Goal: Task Accomplishment & Management: Complete application form

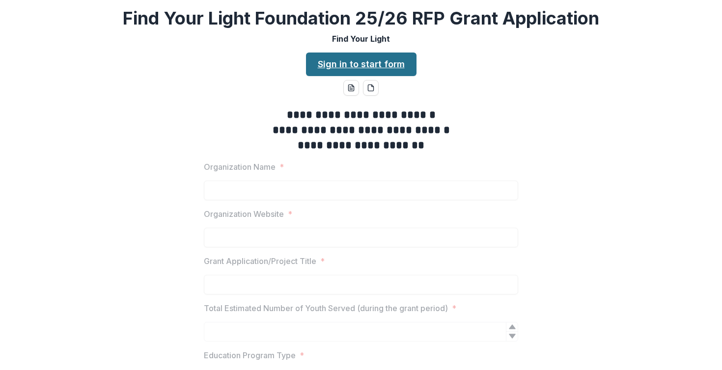
click at [371, 69] on link "Sign in to start form" at bounding box center [361, 65] width 111 height 24
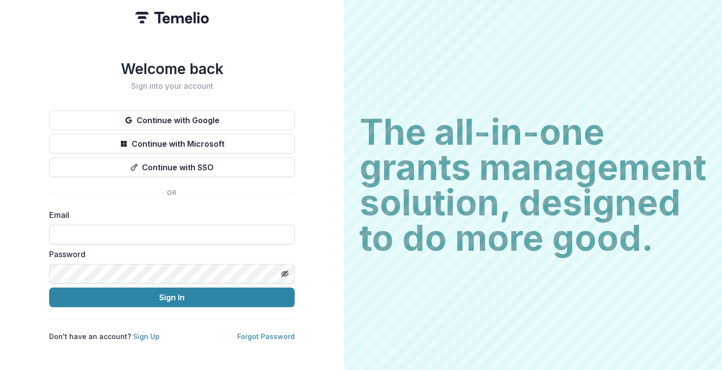
click at [222, 234] on input at bounding box center [172, 235] width 246 height 20
type input "**********"
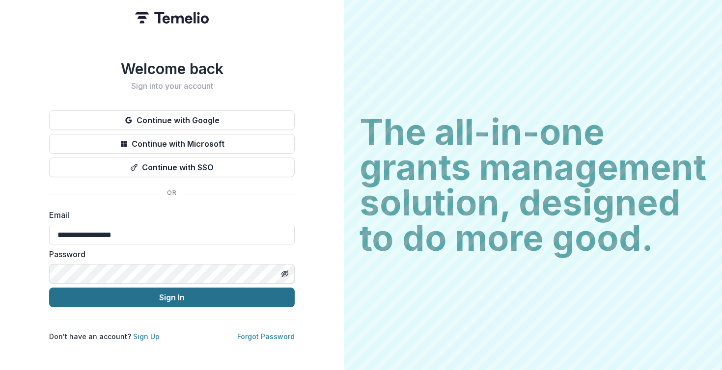
click at [176, 293] on button "Sign In" at bounding box center [172, 298] width 246 height 20
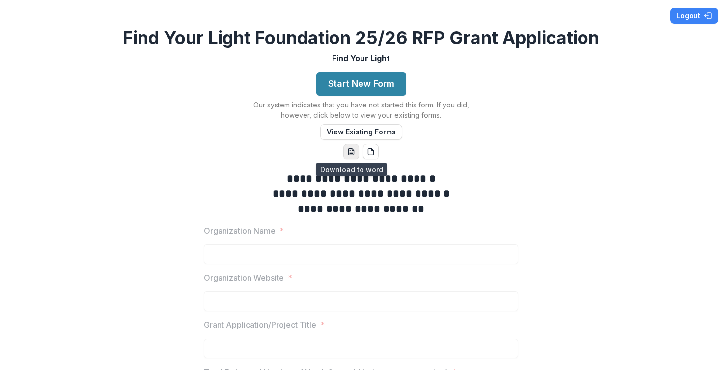
click at [353, 156] on button "word-download" at bounding box center [351, 152] width 16 height 16
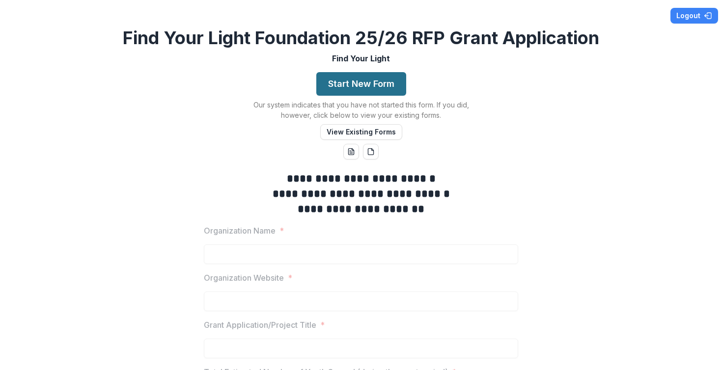
click at [363, 86] on button "Start New Form" at bounding box center [361, 84] width 90 height 24
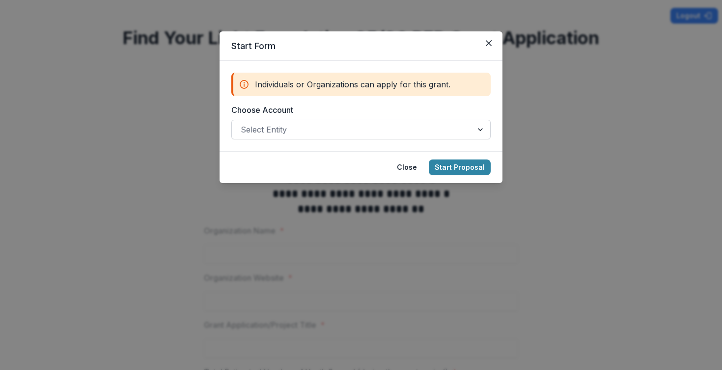
click at [374, 134] on div at bounding box center [352, 130] width 223 height 14
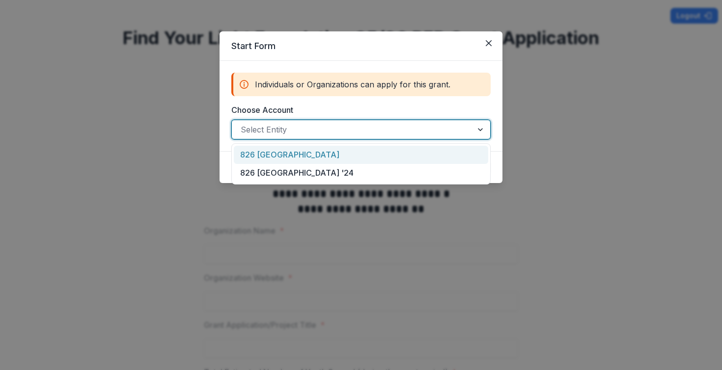
click at [364, 160] on div "826 [GEOGRAPHIC_DATA]" at bounding box center [361, 155] width 254 height 18
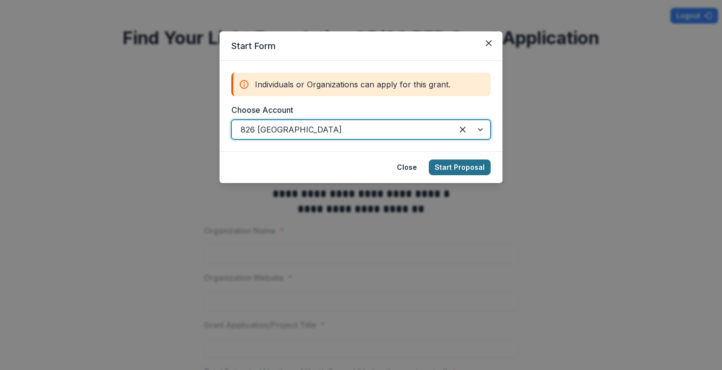
click at [470, 163] on button "Start Proposal" at bounding box center [460, 168] width 62 height 16
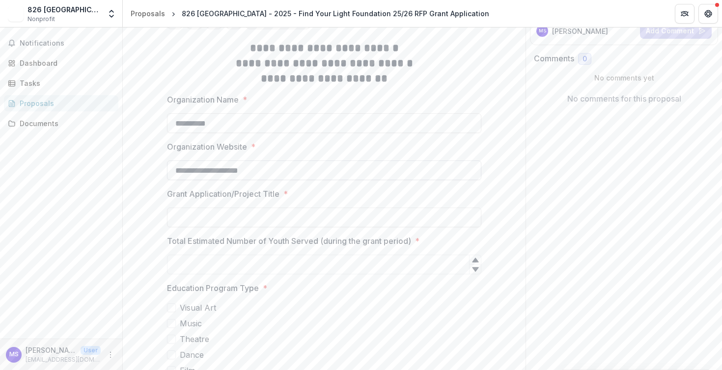
scroll to position [318, 0]
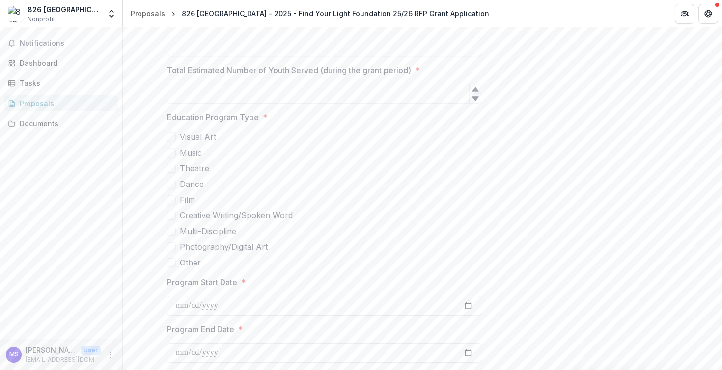
click at [235, 210] on span "Creative Writing/Spoken Word" at bounding box center [236, 216] width 113 height 12
click at [169, 147] on label "Music" at bounding box center [324, 153] width 314 height 12
click at [169, 151] on polyline at bounding box center [171, 153] width 4 height 4
click at [182, 147] on span "Music" at bounding box center [191, 153] width 22 height 12
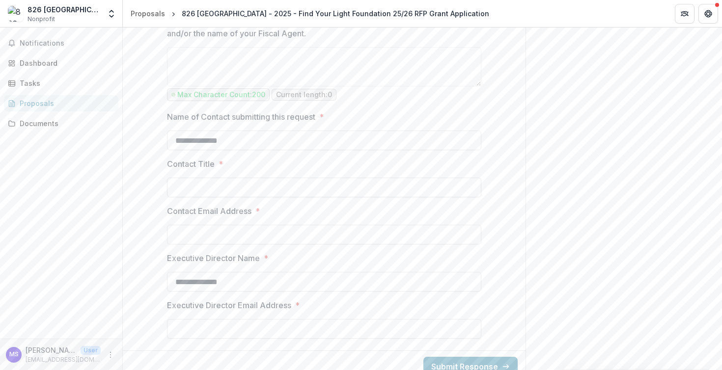
scroll to position [1313, 0]
click at [363, 184] on input "Contact Title *" at bounding box center [324, 187] width 314 height 20
type input "**********"
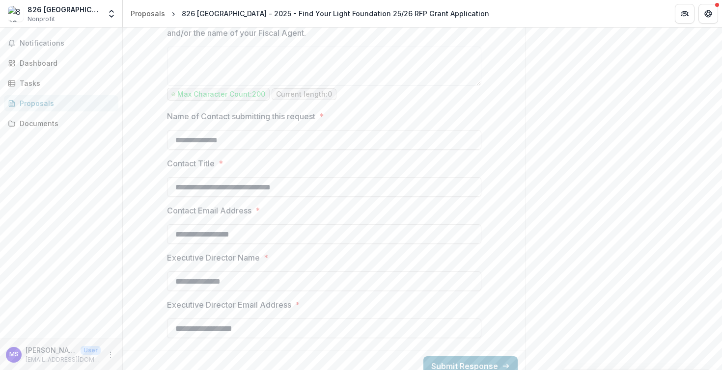
type input "**********"
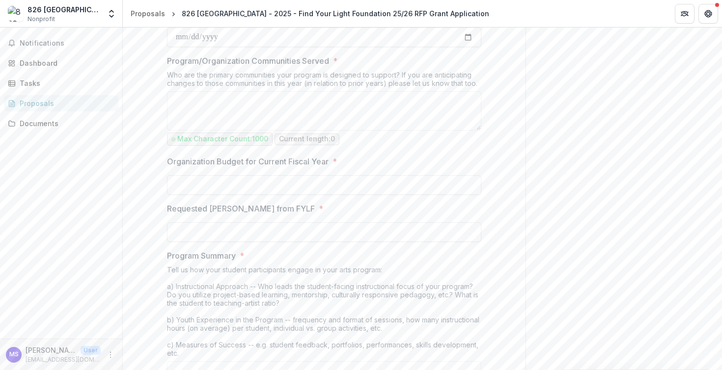
scroll to position [0, 0]
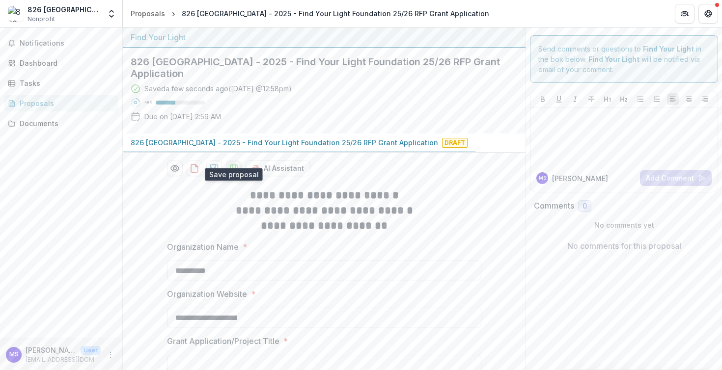
click at [233, 165] on polygon "download-proposal" at bounding box center [233, 167] width 3 height 4
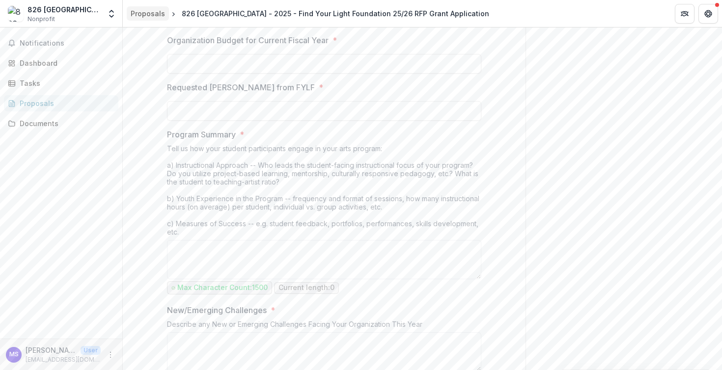
scroll to position [756, 0]
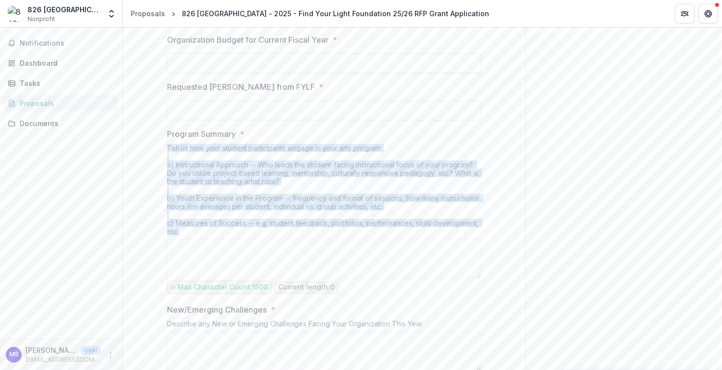
drag, startPoint x: 166, startPoint y: 136, endPoint x: 191, endPoint y: 224, distance: 91.6
click at [191, 224] on div "Tell us how your student participants engage in your arts program: a) Instructi…" at bounding box center [324, 192] width 314 height 96
copy div "Tell us how your student participants engage in your arts program: a) Instructi…"
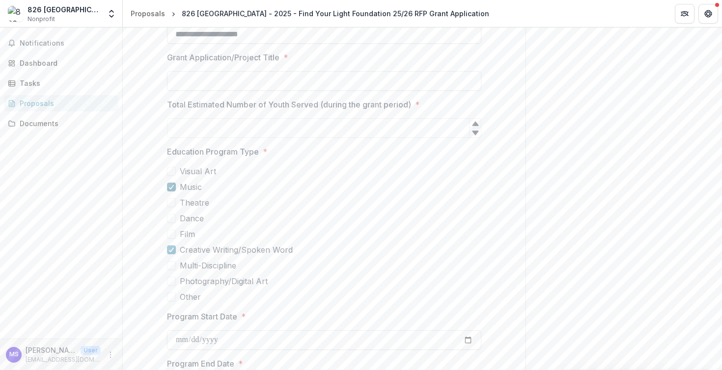
scroll to position [295, 0]
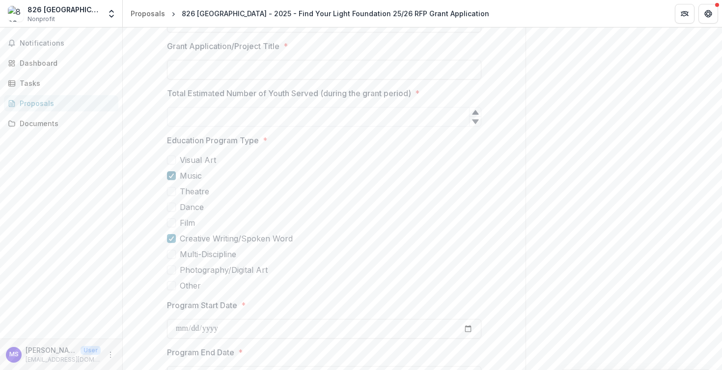
drag, startPoint x: 177, startPoint y: 271, endPoint x: 256, endPoint y: 275, distance: 78.7
click at [256, 275] on div "Visual Art Music Theatre Dance Film Creative Writing/Spoken Word Multi-Discipli…" at bounding box center [324, 223] width 314 height 138
drag, startPoint x: 220, startPoint y: 278, endPoint x: 186, endPoint y: 143, distance: 139.3
click at [186, 154] on div "Visual Art Music Theatre Dance Film Creative Writing/Spoken Word Multi-Discipli…" at bounding box center [324, 223] width 314 height 138
drag, startPoint x: 136, startPoint y: 139, endPoint x: 196, endPoint y: 136, distance: 60.5
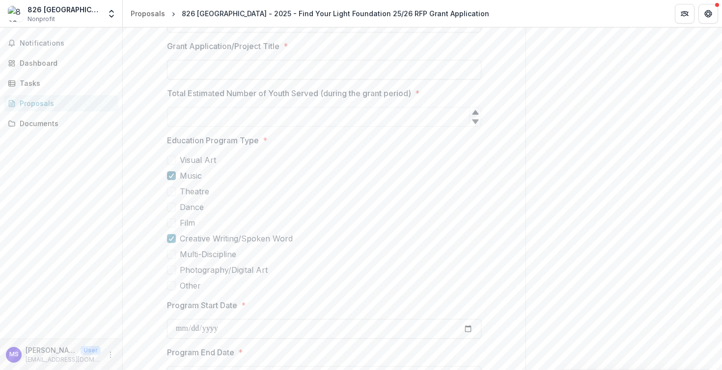
click at [342, 107] on input "Total Estimated Number of Youth Served (during the grant period) *" at bounding box center [324, 117] width 314 height 20
type input "**"
click at [389, 186] on label "Theatre" at bounding box center [324, 192] width 314 height 12
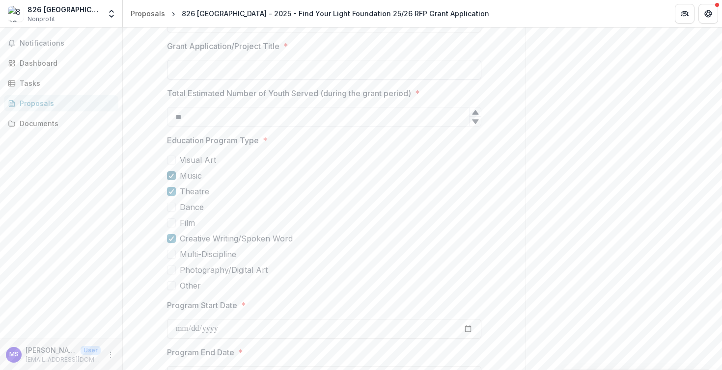
click at [272, 60] on input "Grant Application/Project Title *" at bounding box center [324, 70] width 314 height 20
paste input "**********"
type input "**********"
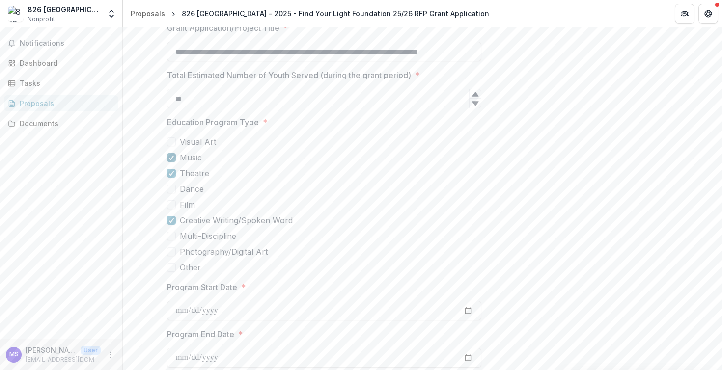
scroll to position [509, 0]
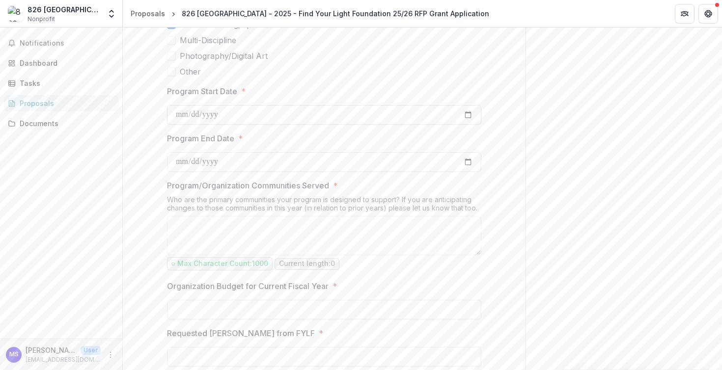
click at [304, 110] on input "Program Start Date *" at bounding box center [324, 115] width 314 height 20
type input "**********"
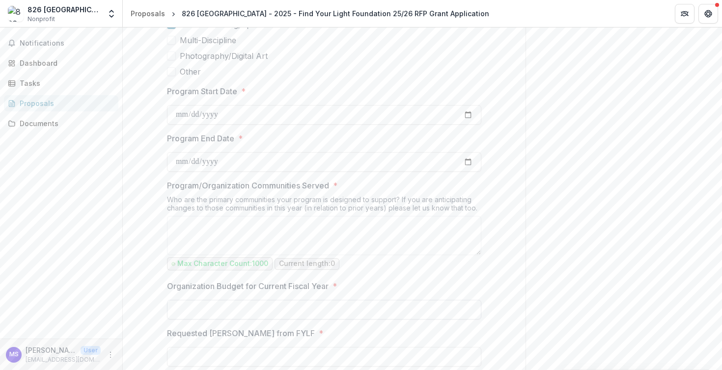
click at [204, 300] on input "Organization Budget for Current Fiscal Year *" at bounding box center [324, 310] width 314 height 20
type input "**********"
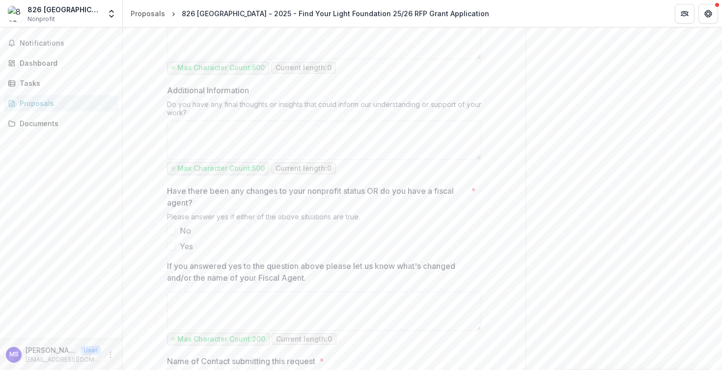
scroll to position [1108, 0]
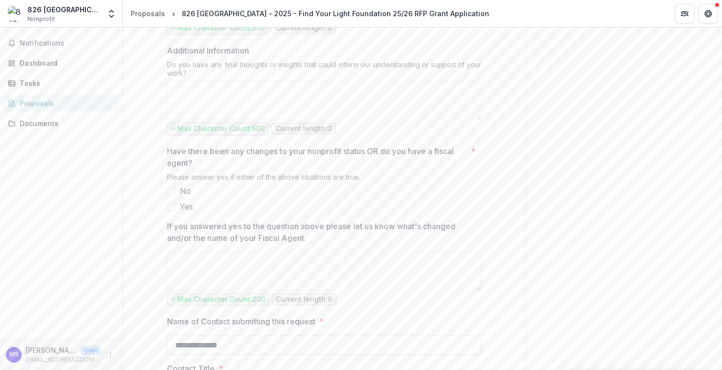
click at [173, 187] on span at bounding box center [171, 191] width 9 height 9
click at [302, 254] on textarea "If you answered yes to the question above please let us know what's changed and…" at bounding box center [324, 271] width 314 height 39
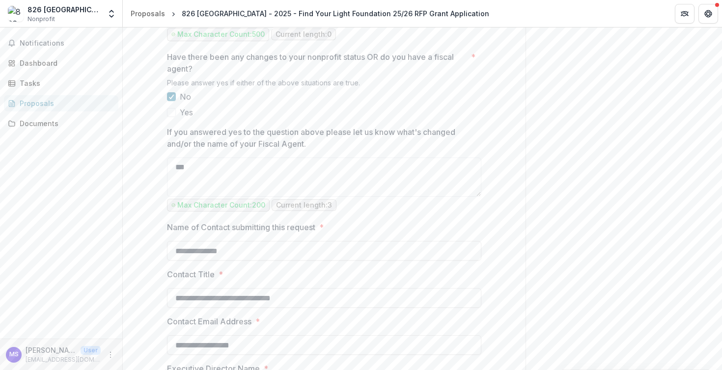
scroll to position [1202, 0]
type textarea "***"
